Goal: Contribute content

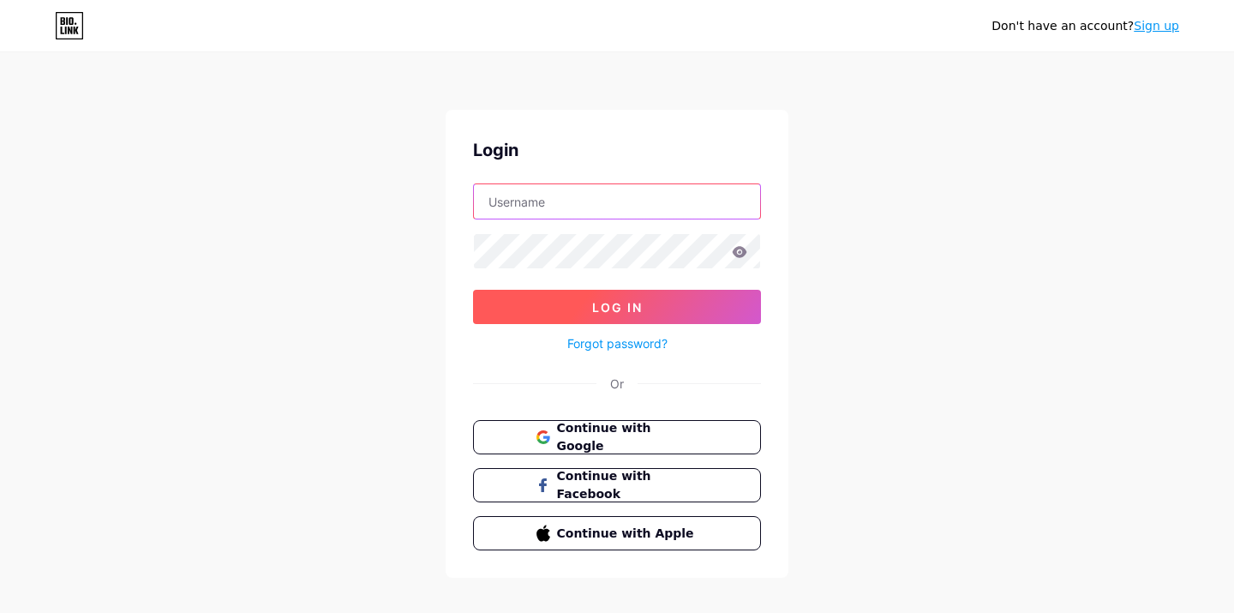
type input "[EMAIL_ADDRESS][DOMAIN_NAME]"
click at [637, 300] on span "Log In" at bounding box center [617, 307] width 51 height 15
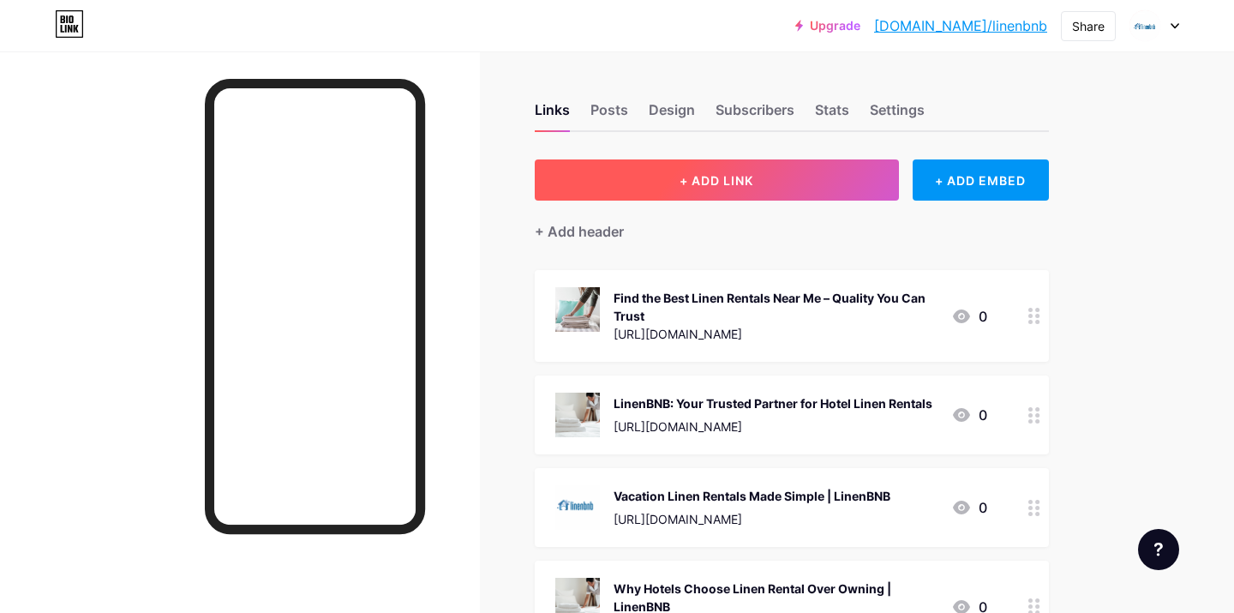
click at [669, 182] on button "+ ADD LINK" at bounding box center [717, 179] width 364 height 41
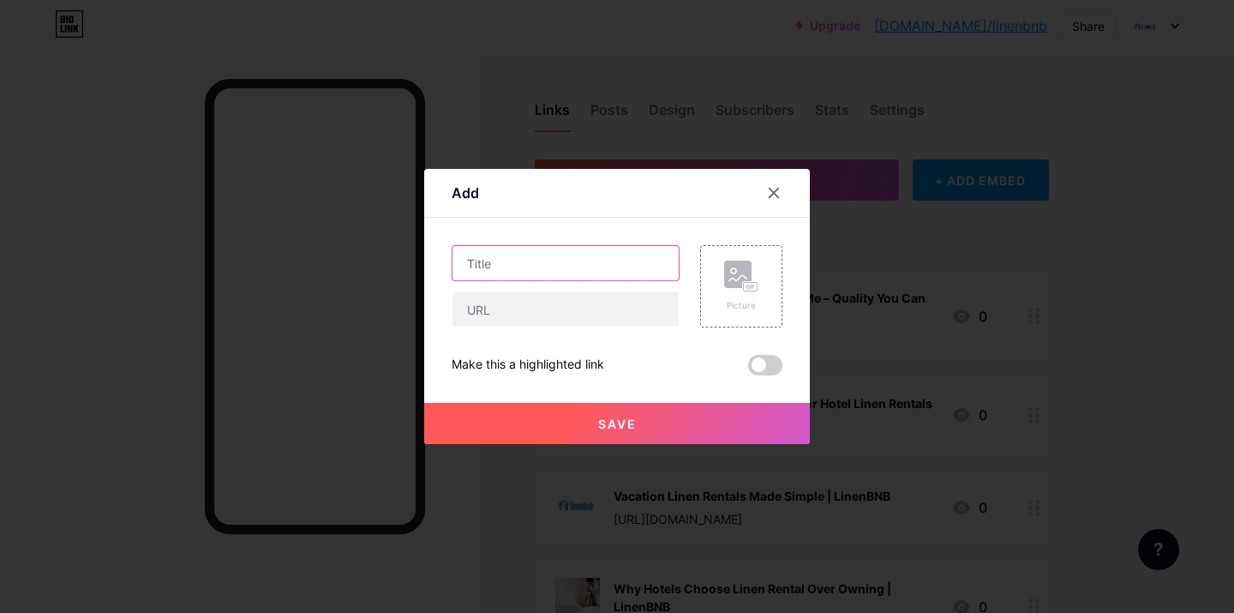
click at [571, 266] on input "text" at bounding box center [565, 263] width 226 height 34
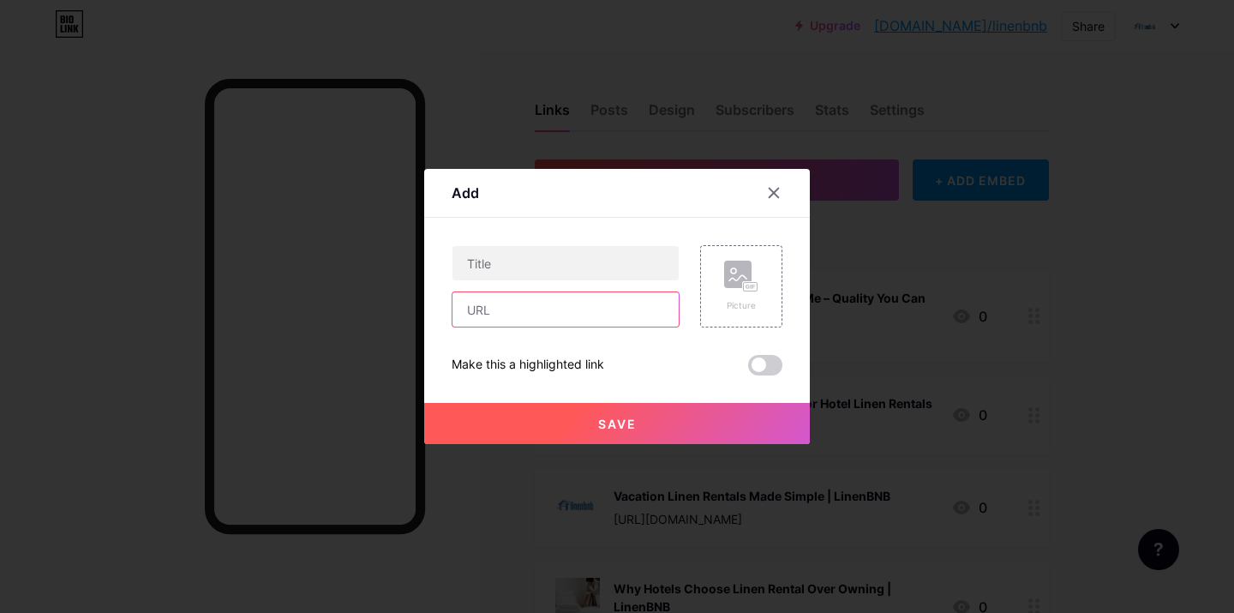
click at [503, 301] on input "text" at bounding box center [565, 309] width 226 height 34
paste input "[URL][DOMAIN_NAME]"
paste input "Linenbnb: Trusted Office Cleaning Services [GEOGRAPHIC_DATA] for a Spotless Wor…"
type input "[URL][DOMAIN_NAME]"
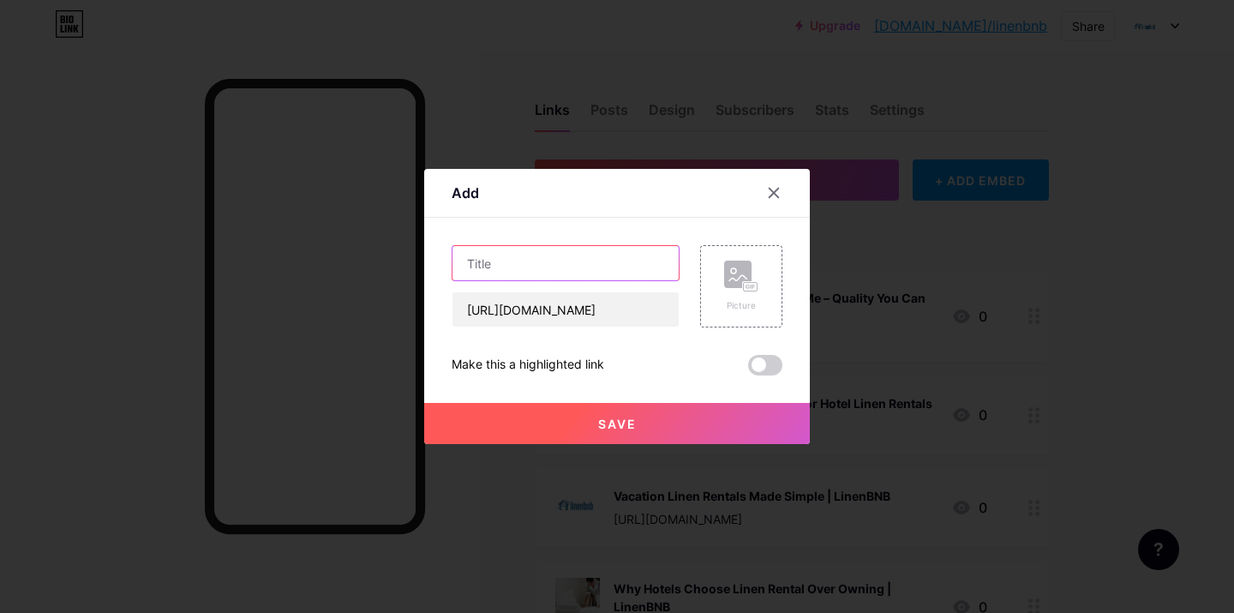
scroll to position [0, 0]
click at [546, 247] on input "text" at bounding box center [565, 263] width 226 height 34
paste input "Linenbnb: Trusted Office Cleaning Services [GEOGRAPHIC_DATA] for a Spotless Wor…"
type input "Linenbnb: Trusted Office Cleaning Services [GEOGRAPHIC_DATA] for a Spotless Wor…"
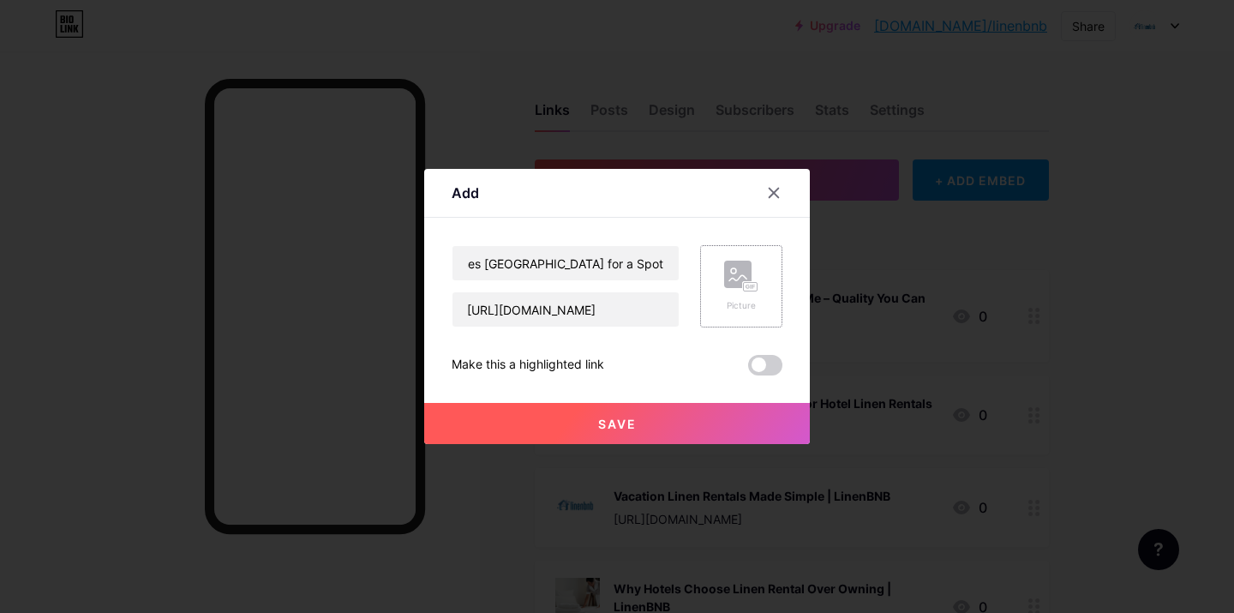
click at [762, 311] on div "Picture" at bounding box center [741, 286] width 82 height 82
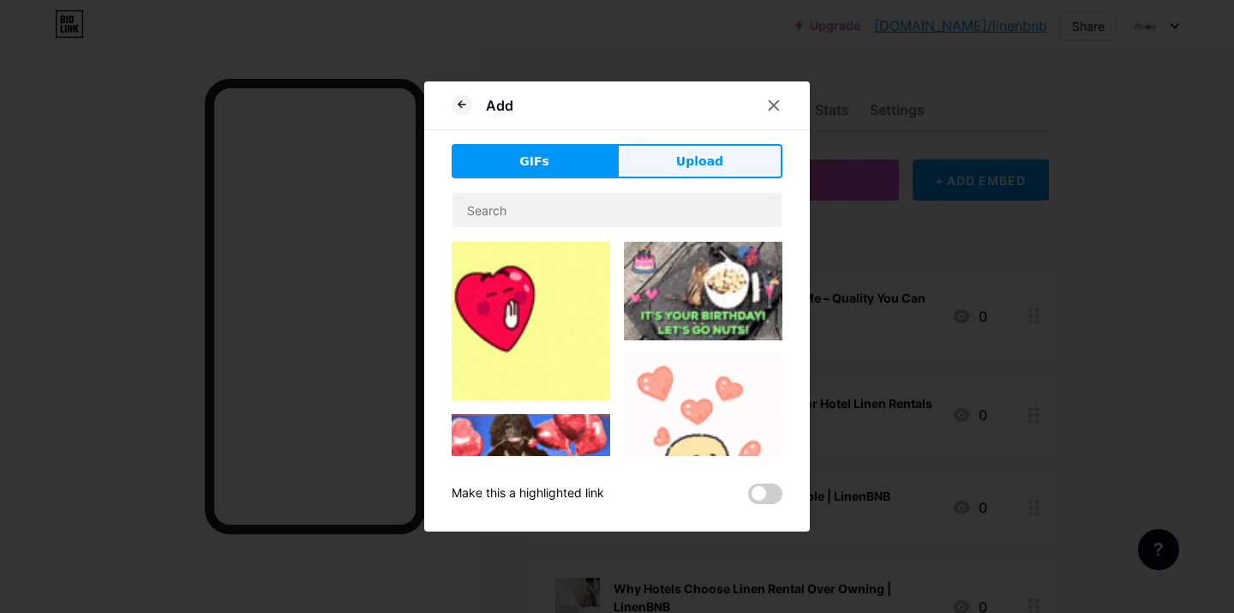
click at [671, 151] on button "Upload" at bounding box center [699, 161] width 165 height 34
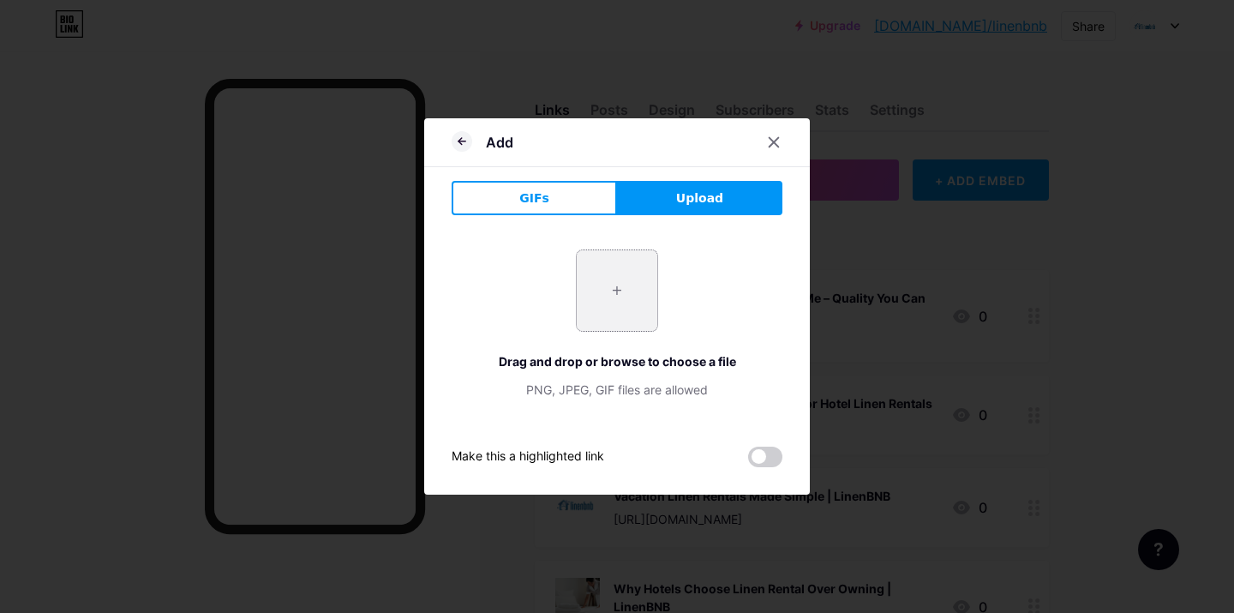
click at [625, 266] on input "file" at bounding box center [617, 290] width 81 height 81
type input "C:\fakepath\2148857529.jpg"
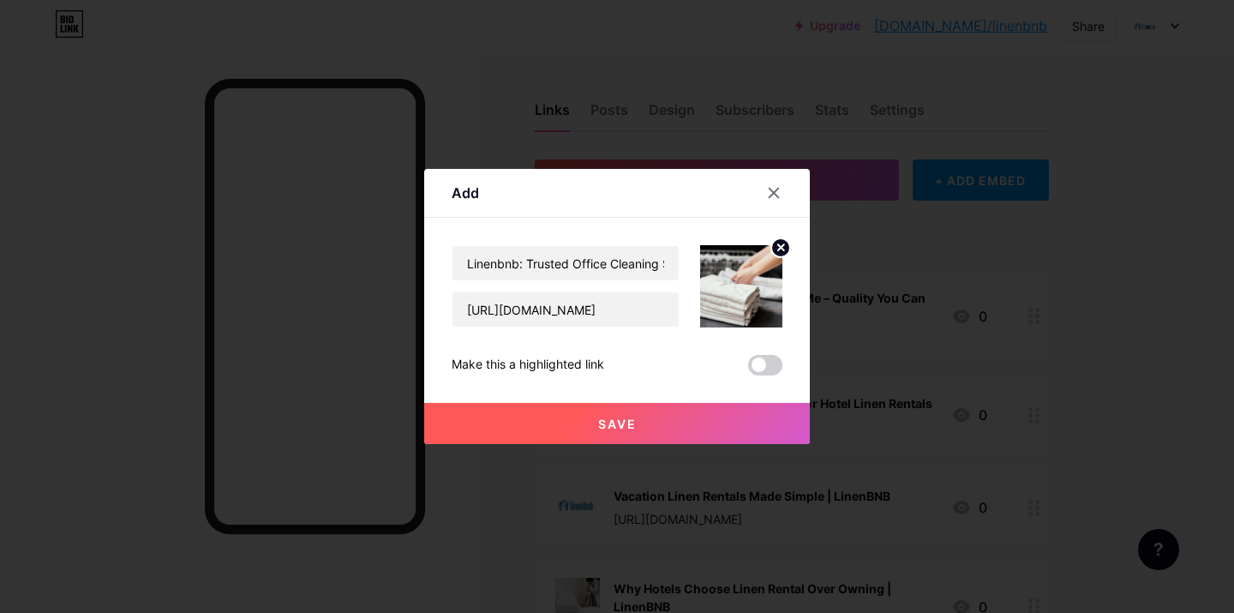
click at [679, 429] on button "Save" at bounding box center [617, 423] width 386 height 41
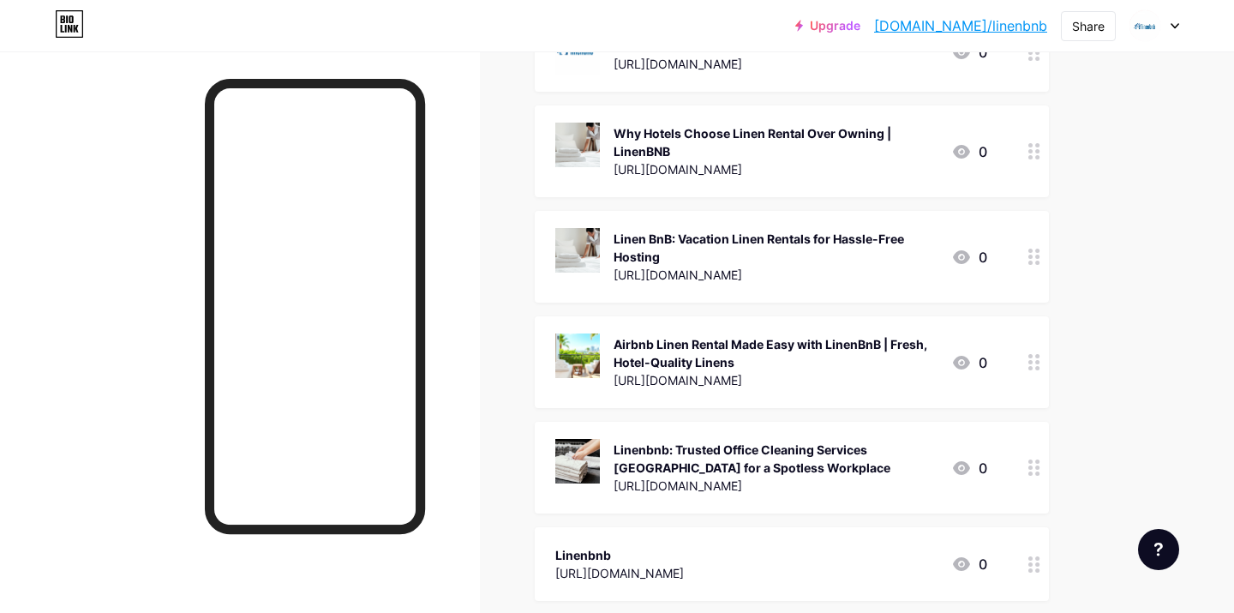
scroll to position [466, 0]
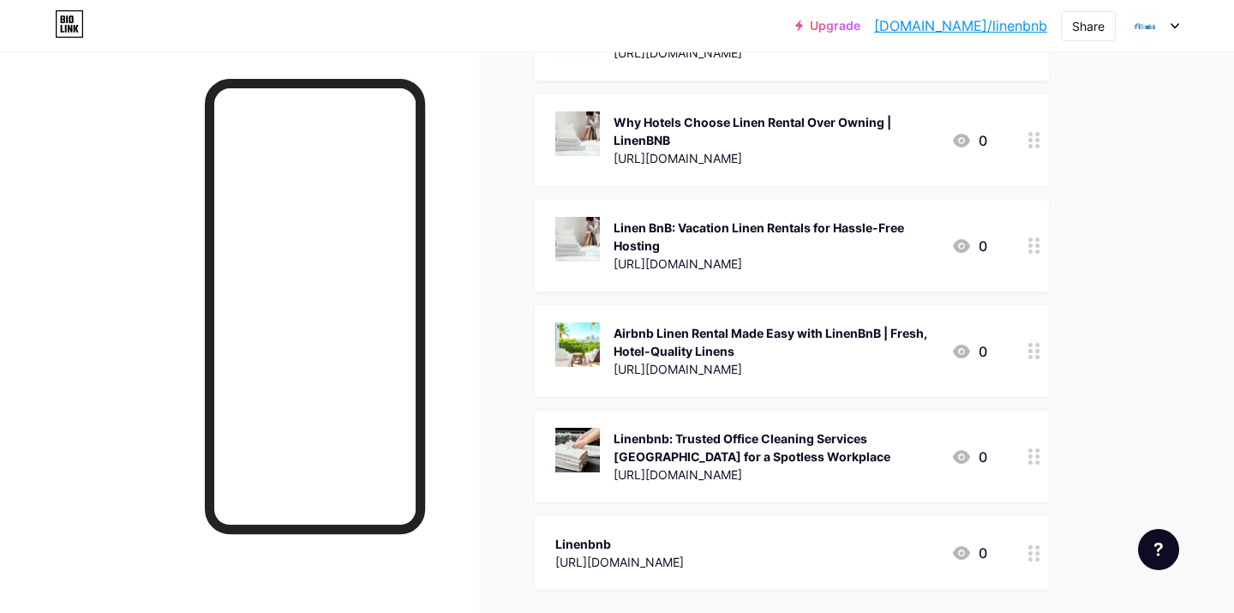
click at [661, 220] on div "Linen BnB: Vacation Linen Rentals for Hassle-Free Hosting" at bounding box center [775, 236] width 324 height 36
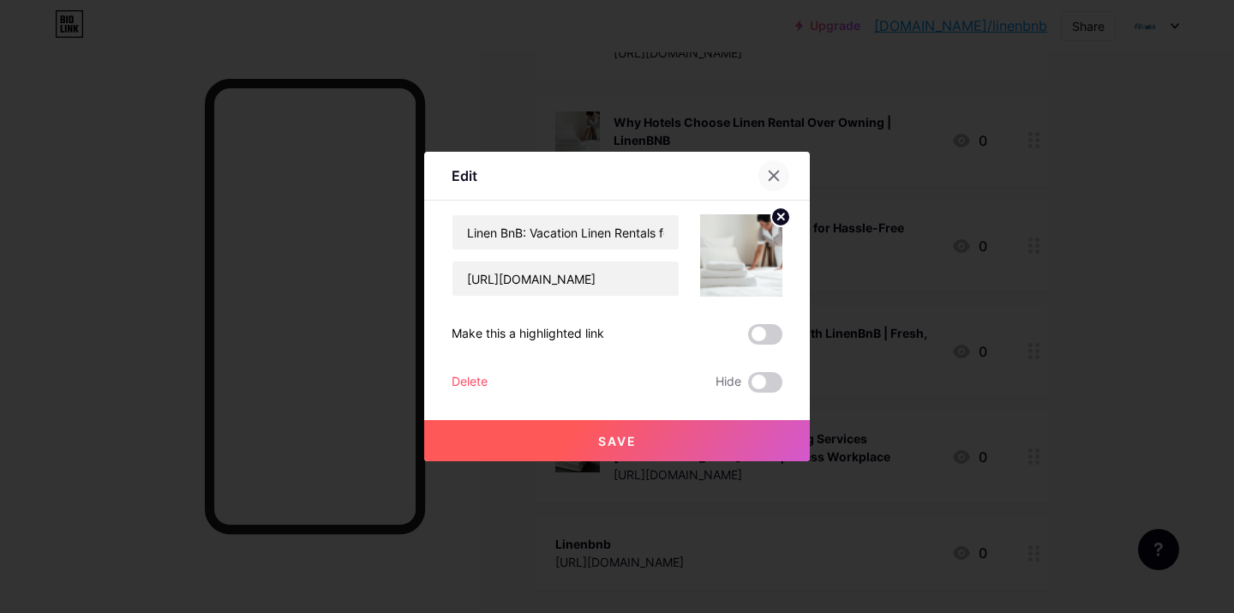
click at [780, 170] on div at bounding box center [773, 175] width 31 height 31
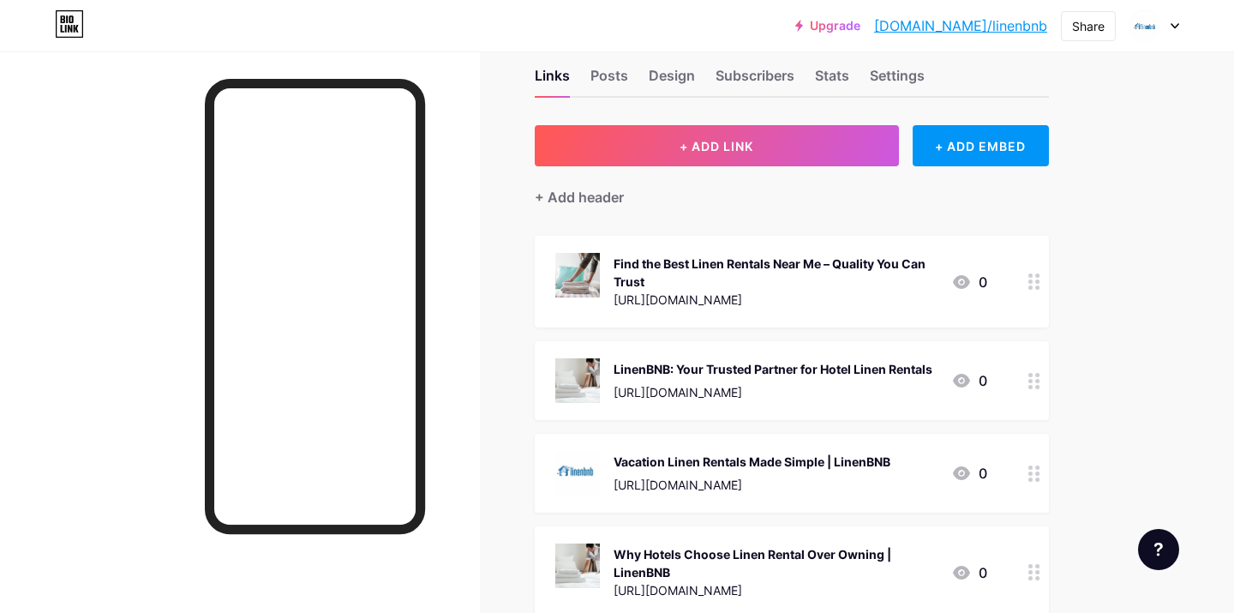
scroll to position [0, 0]
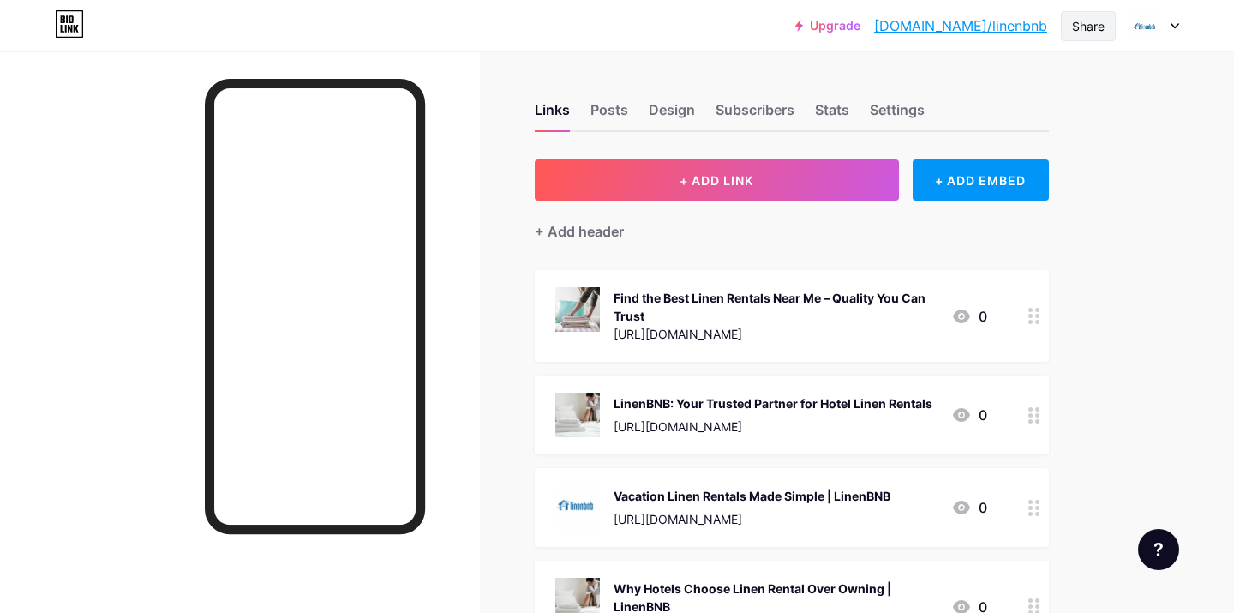
click at [1097, 30] on div "Share" at bounding box center [1088, 26] width 33 height 18
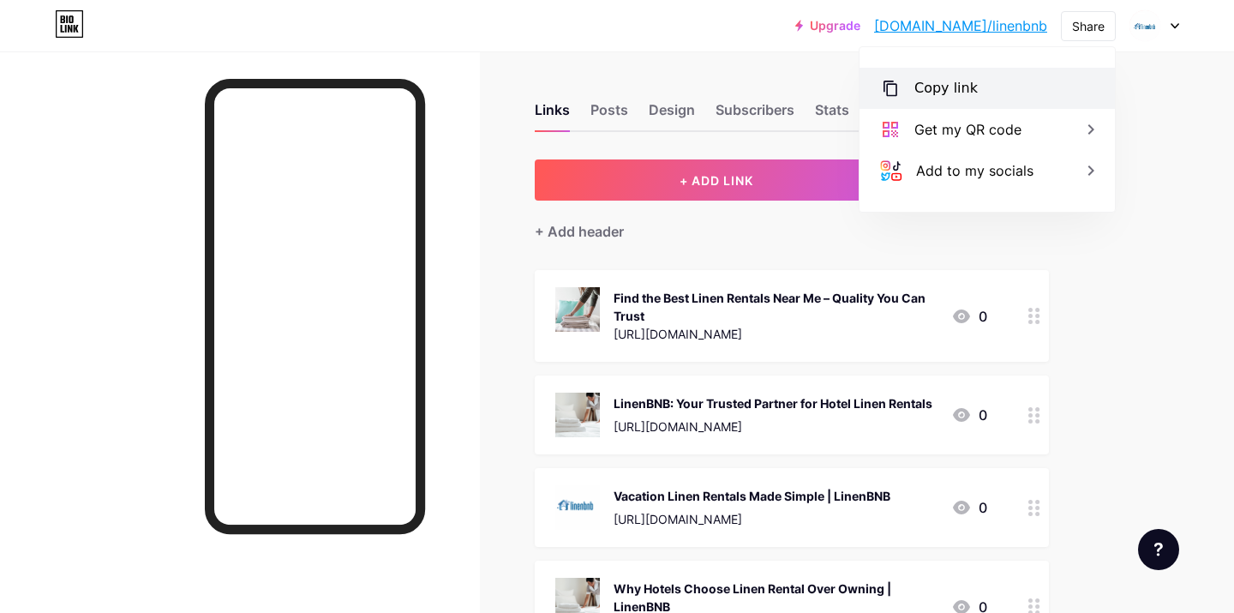
click at [990, 91] on div "Copy link" at bounding box center [986, 88] width 255 height 41
